Goal: Check status: Check status

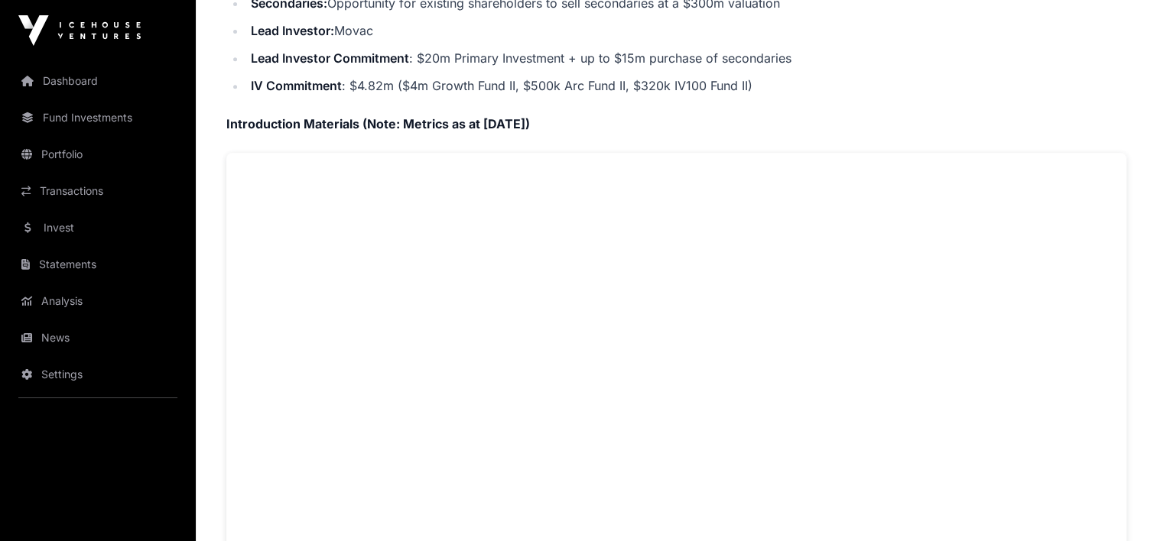
scroll to position [682, 0]
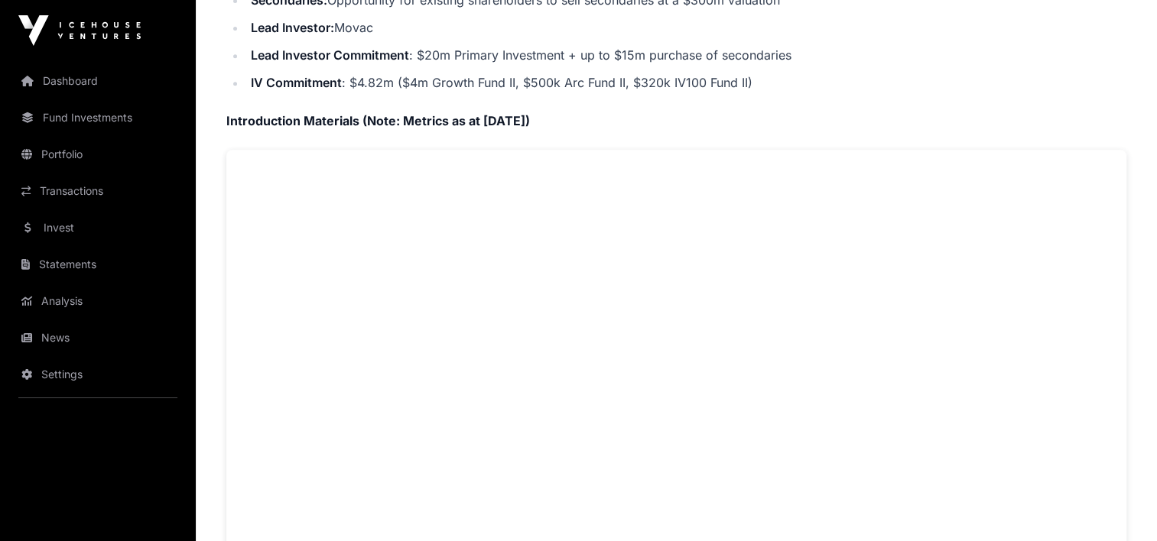
click at [68, 159] on link "Portfolio" at bounding box center [97, 155] width 171 height 34
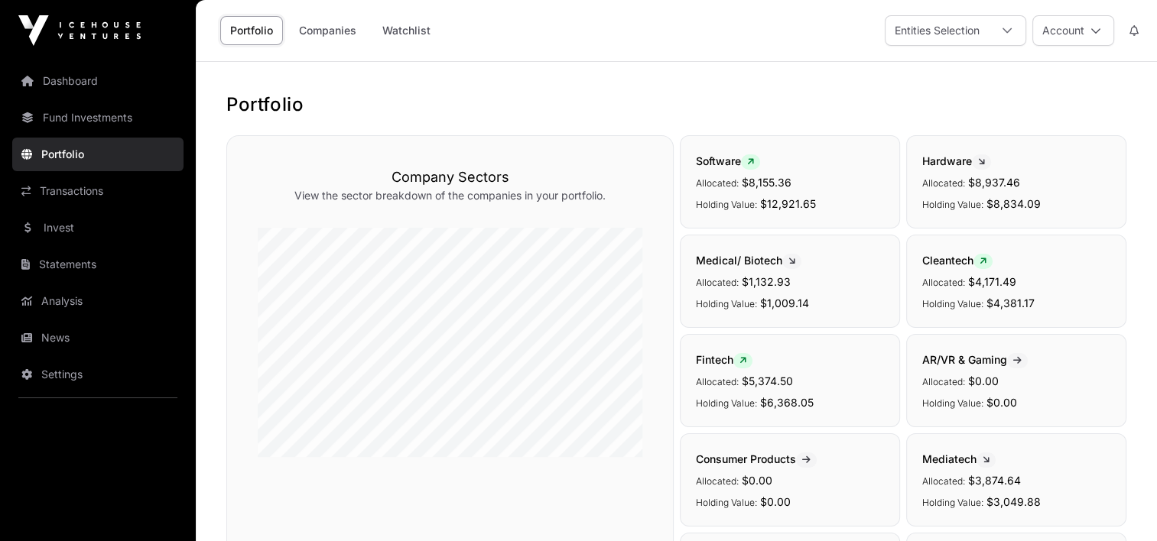
click at [116, 115] on link "Fund Investments" at bounding box center [97, 118] width 171 height 34
click at [90, 112] on link "Fund Investments" at bounding box center [97, 118] width 171 height 34
click at [80, 263] on link "Statements" at bounding box center [97, 265] width 171 height 34
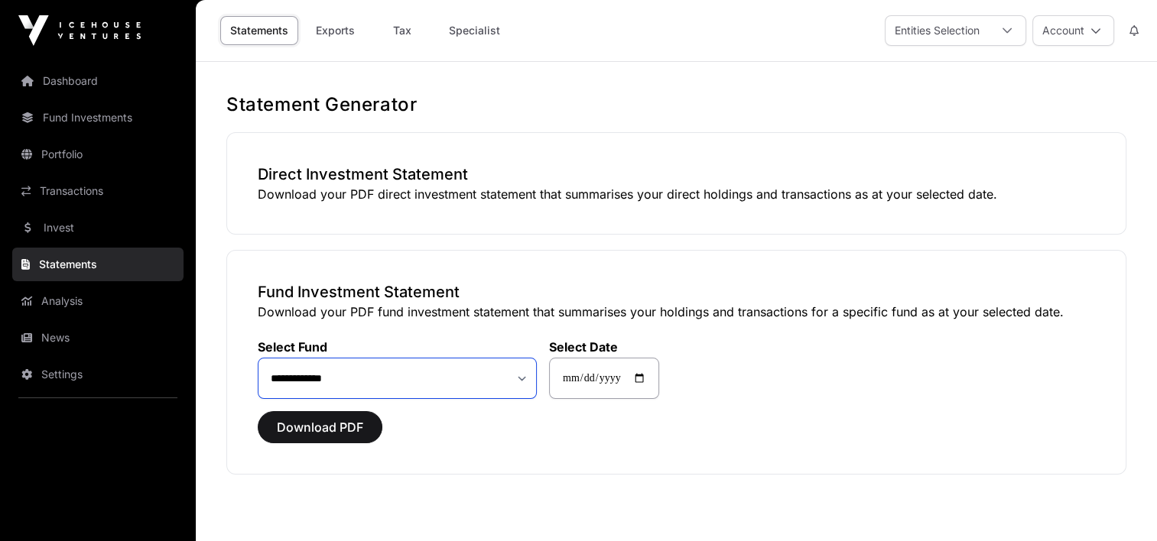
click at [520, 379] on select "**********" at bounding box center [397, 378] width 279 height 41
click at [73, 154] on link "Portfolio" at bounding box center [97, 155] width 171 height 34
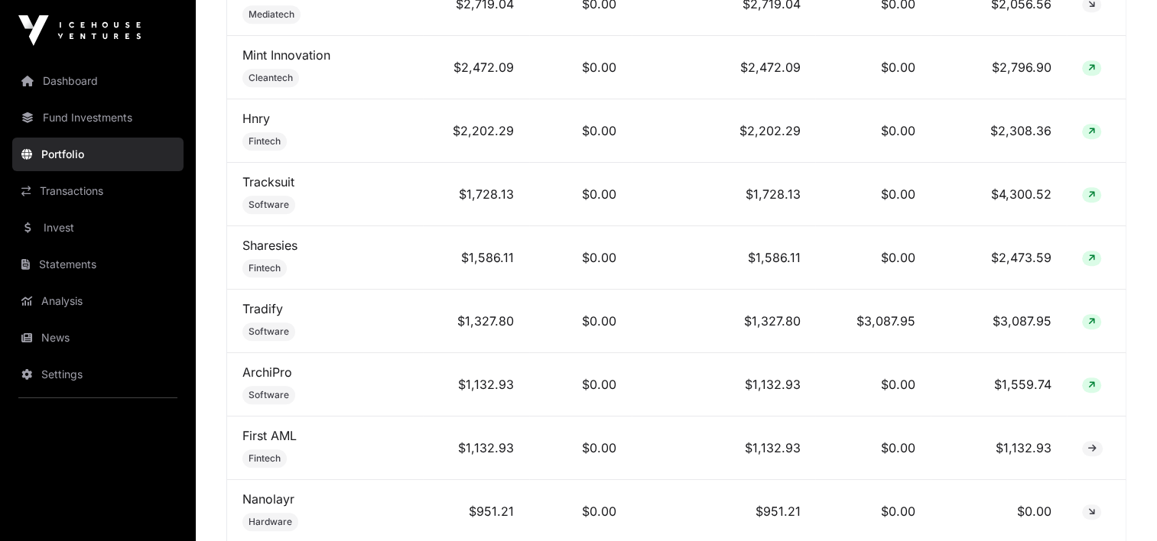
scroll to position [1036, 0]
